Goal: Navigation & Orientation: Find specific page/section

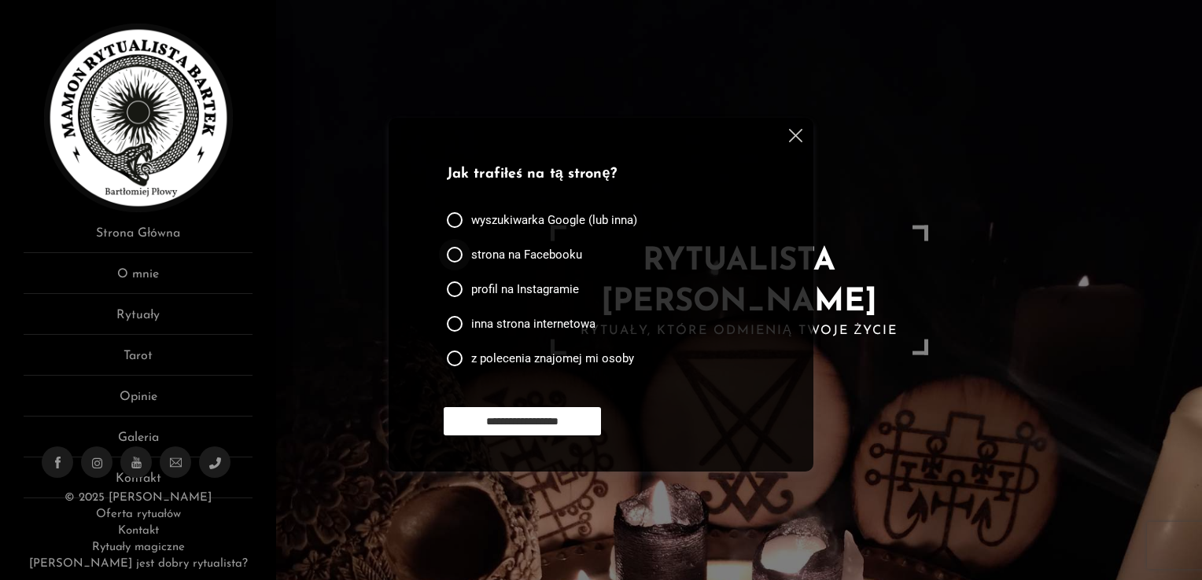
click at [458, 256] on div at bounding box center [455, 255] width 16 height 16
click at [795, 138] on img at bounding box center [795, 135] width 13 height 13
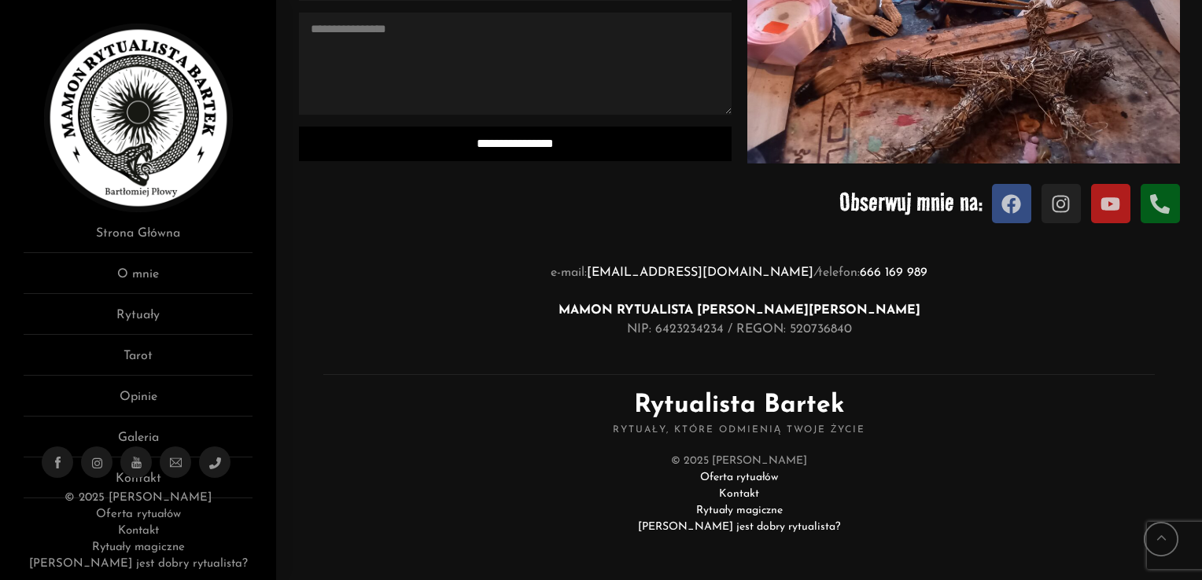
scroll to position [1699, 0]
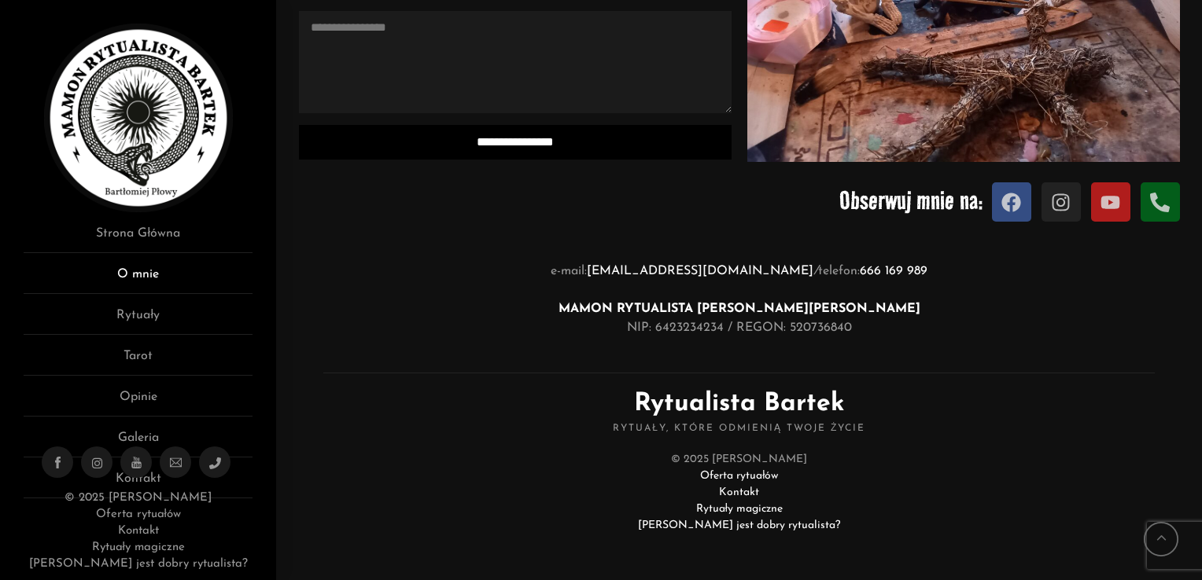
click at [145, 272] on link "O mnie" at bounding box center [138, 279] width 229 height 29
click at [145, 311] on link "Rytuały" at bounding box center [138, 320] width 229 height 29
click at [134, 357] on link "Tarot" at bounding box center [138, 361] width 229 height 29
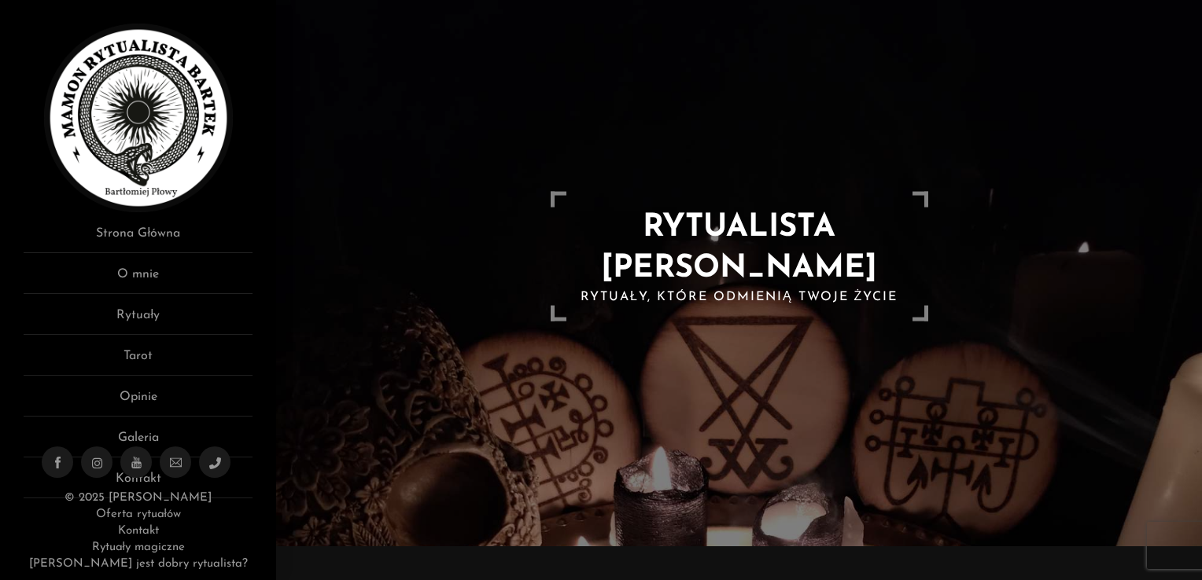
scroll to position [0, 0]
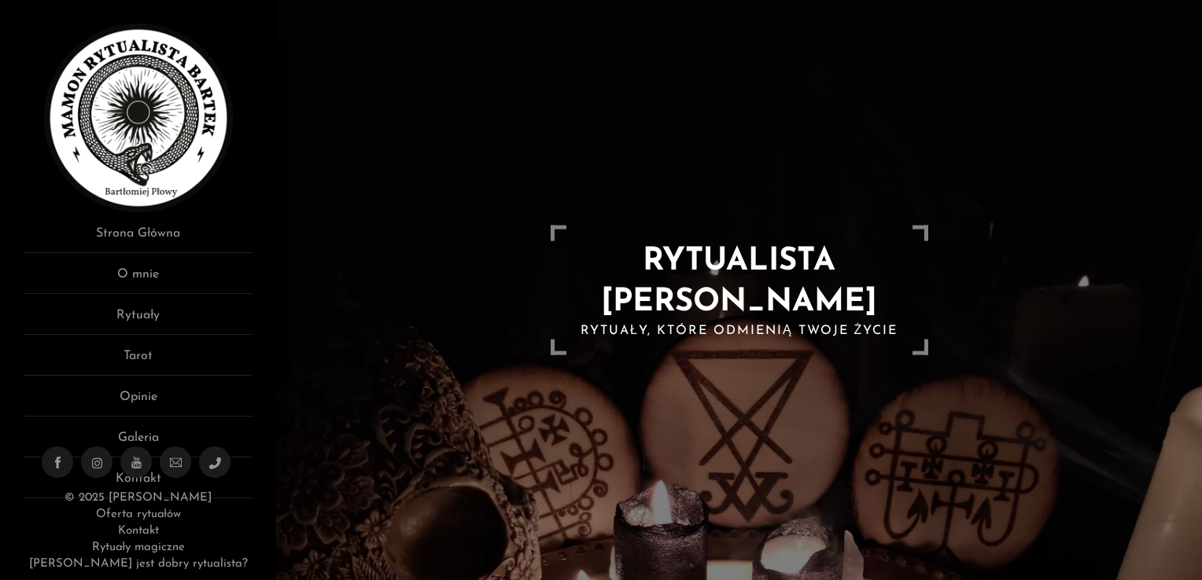
click at [145, 131] on img at bounding box center [138, 118] width 189 height 189
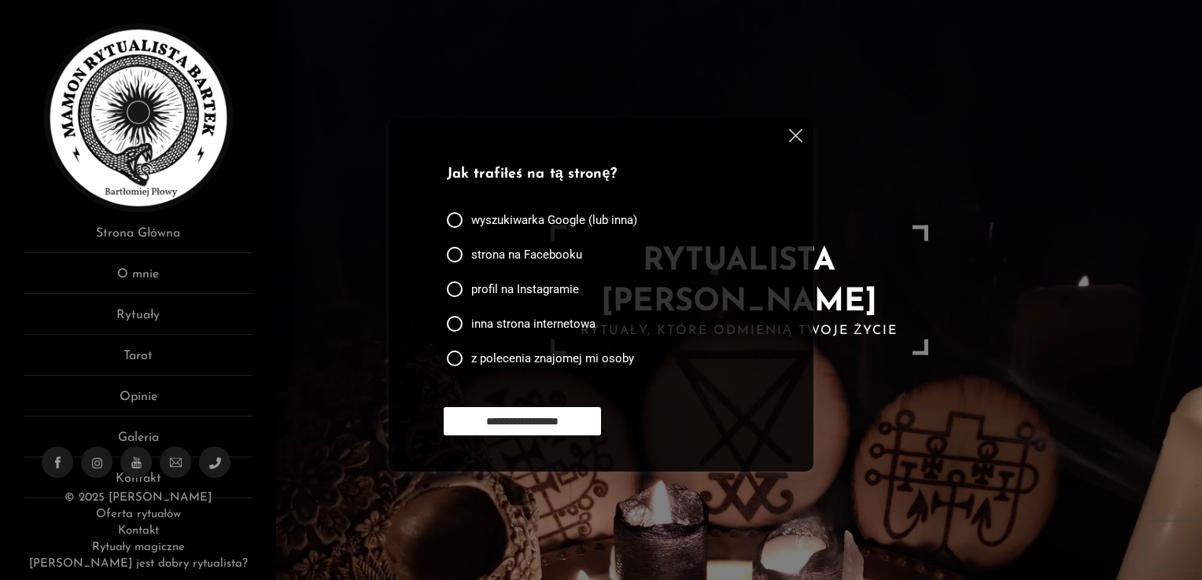
click at [790, 137] on img at bounding box center [795, 135] width 13 height 13
